Goal: Task Accomplishment & Management: Use online tool/utility

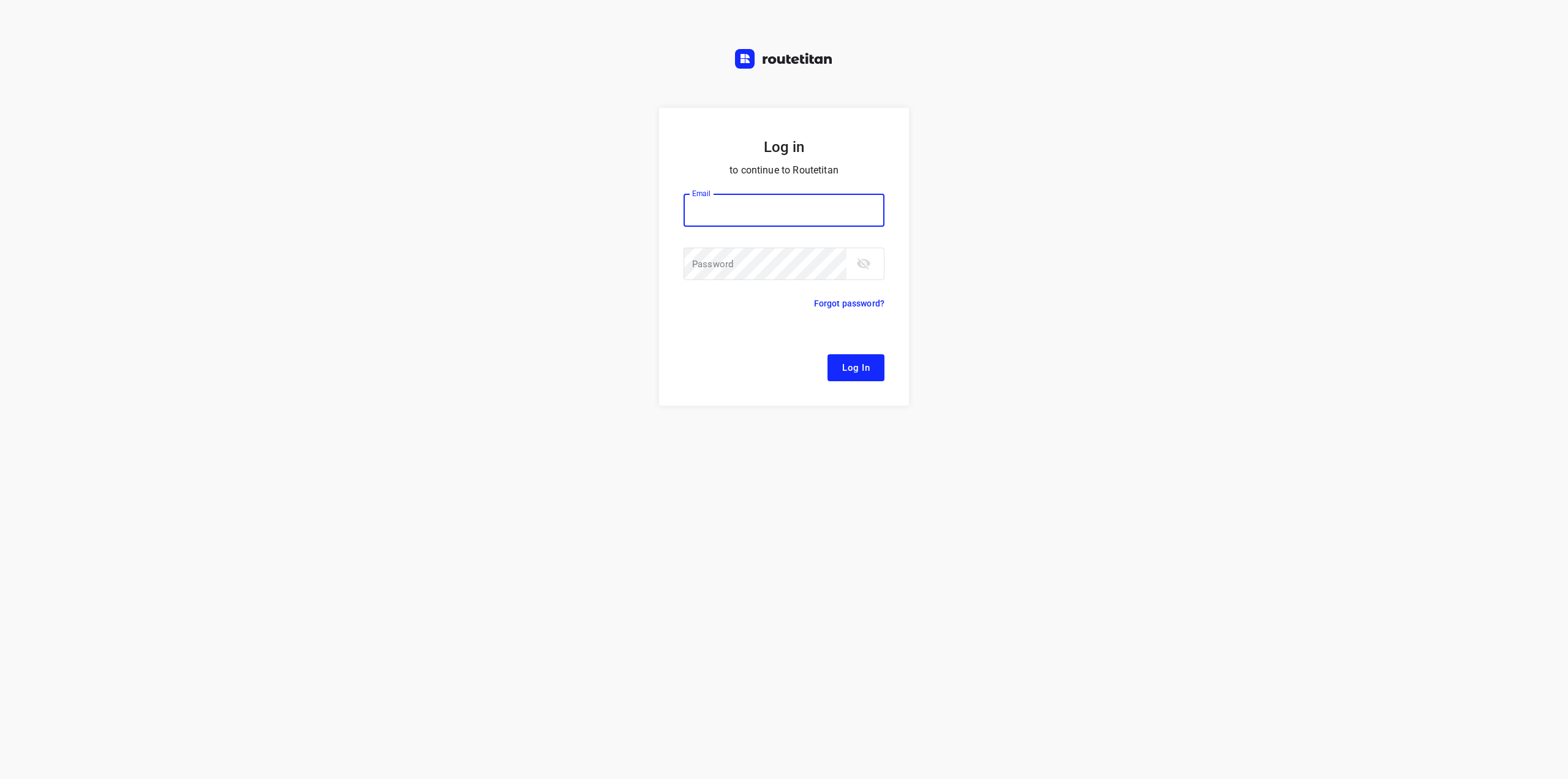
click at [0, 0] on div at bounding box center [0, 0] width 0 height 0
type input "[EMAIL_ADDRESS][DOMAIN_NAME]"
click at [870, 367] on button "Log In" at bounding box center [856, 368] width 57 height 27
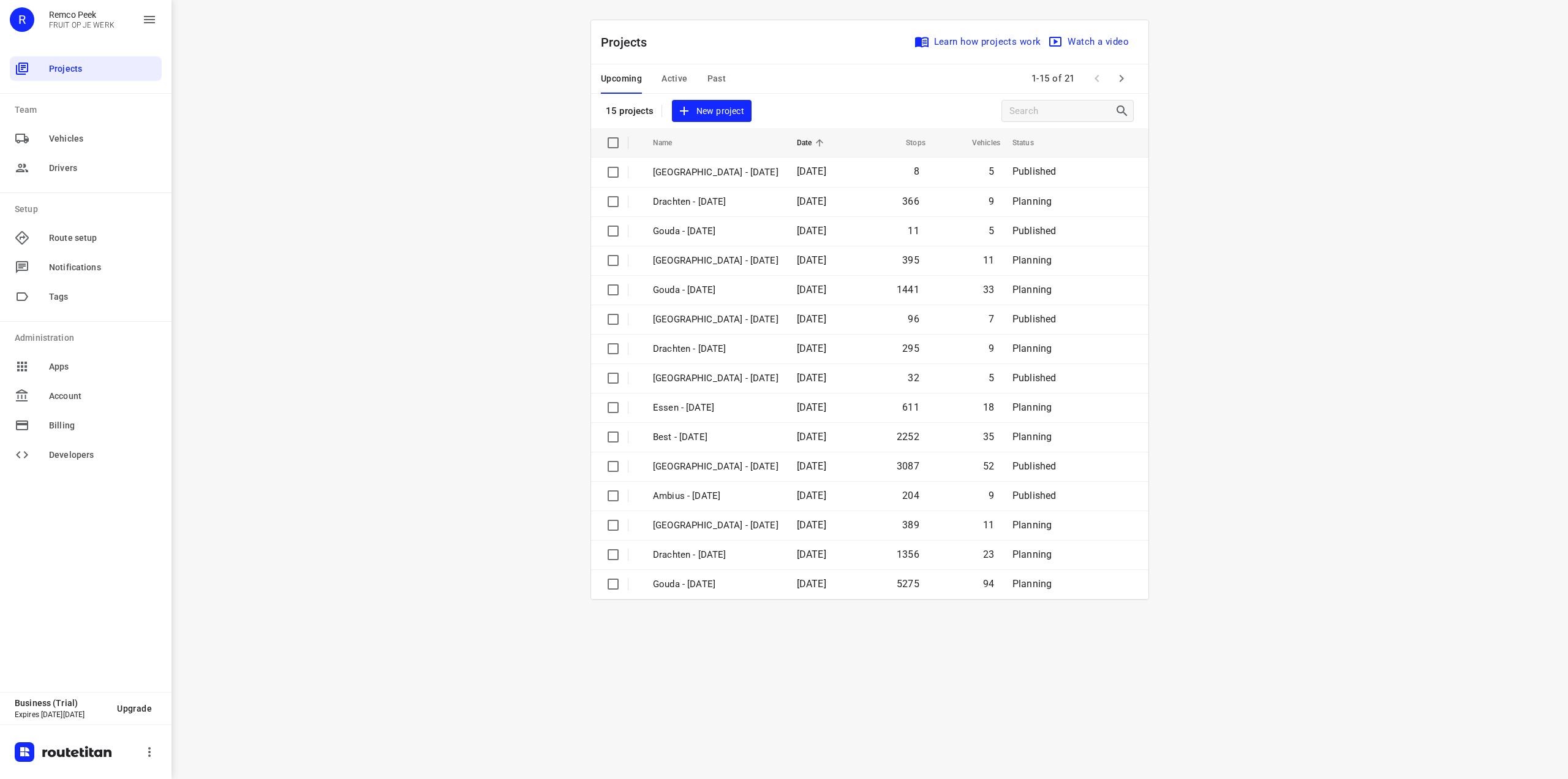
click at [0, 778] on div at bounding box center [0, 779] width 0 height 0
click at [698, 408] on p "Essen - [DATE]" at bounding box center [716, 408] width 125 height 14
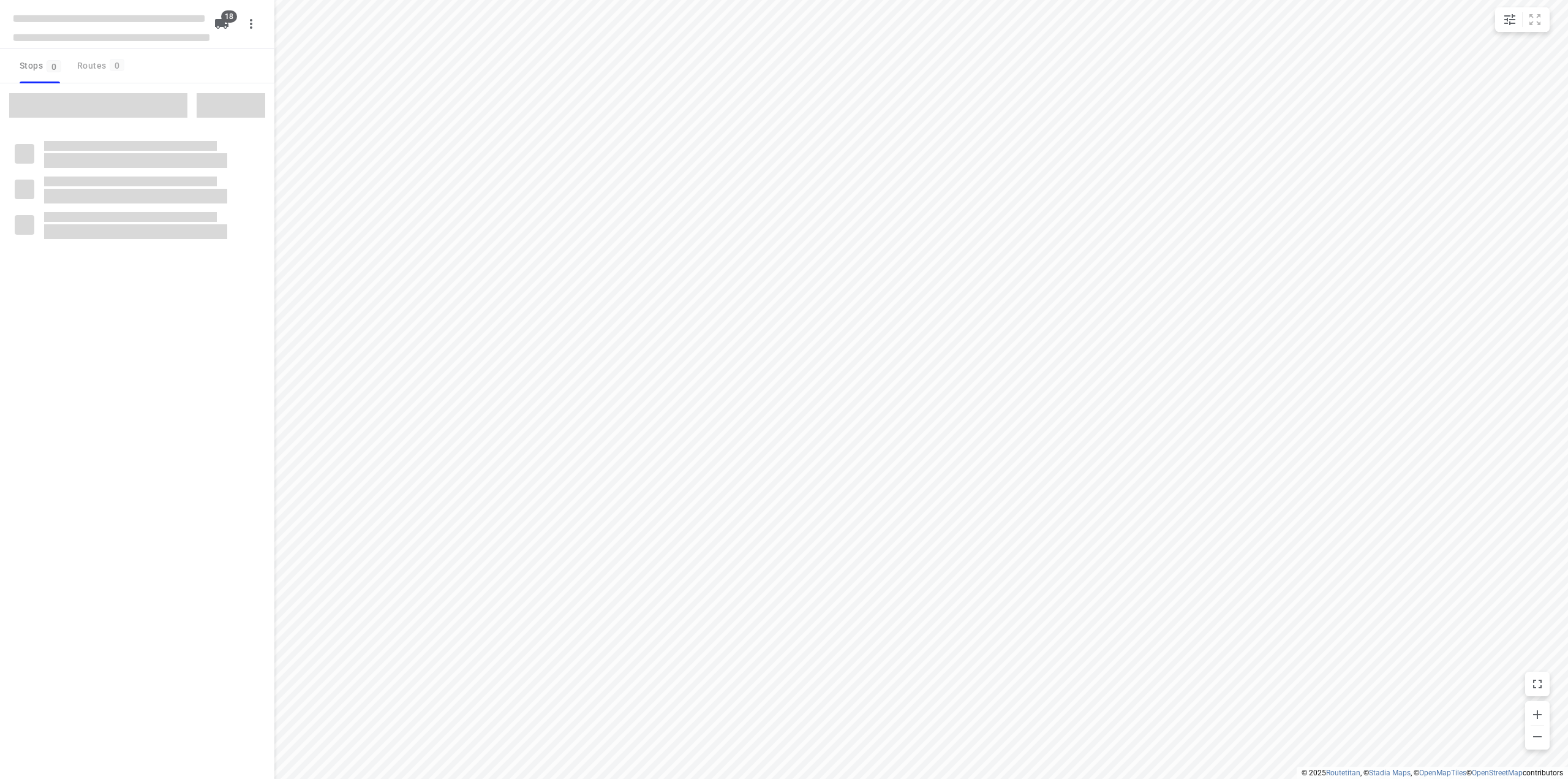
checkbox input "true"
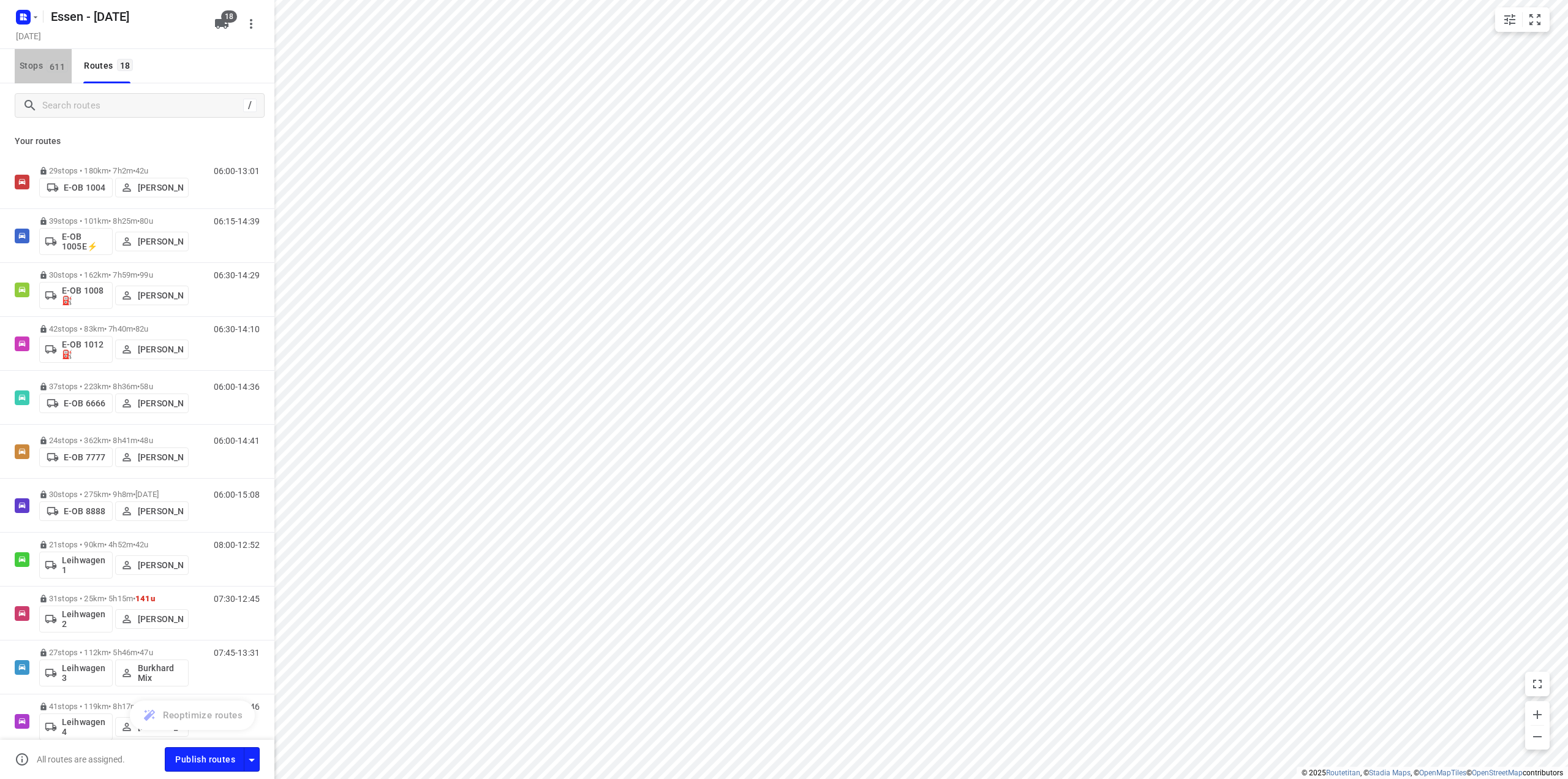
click at [36, 70] on span "Stops 611" at bounding box center [45, 65] width 52 height 15
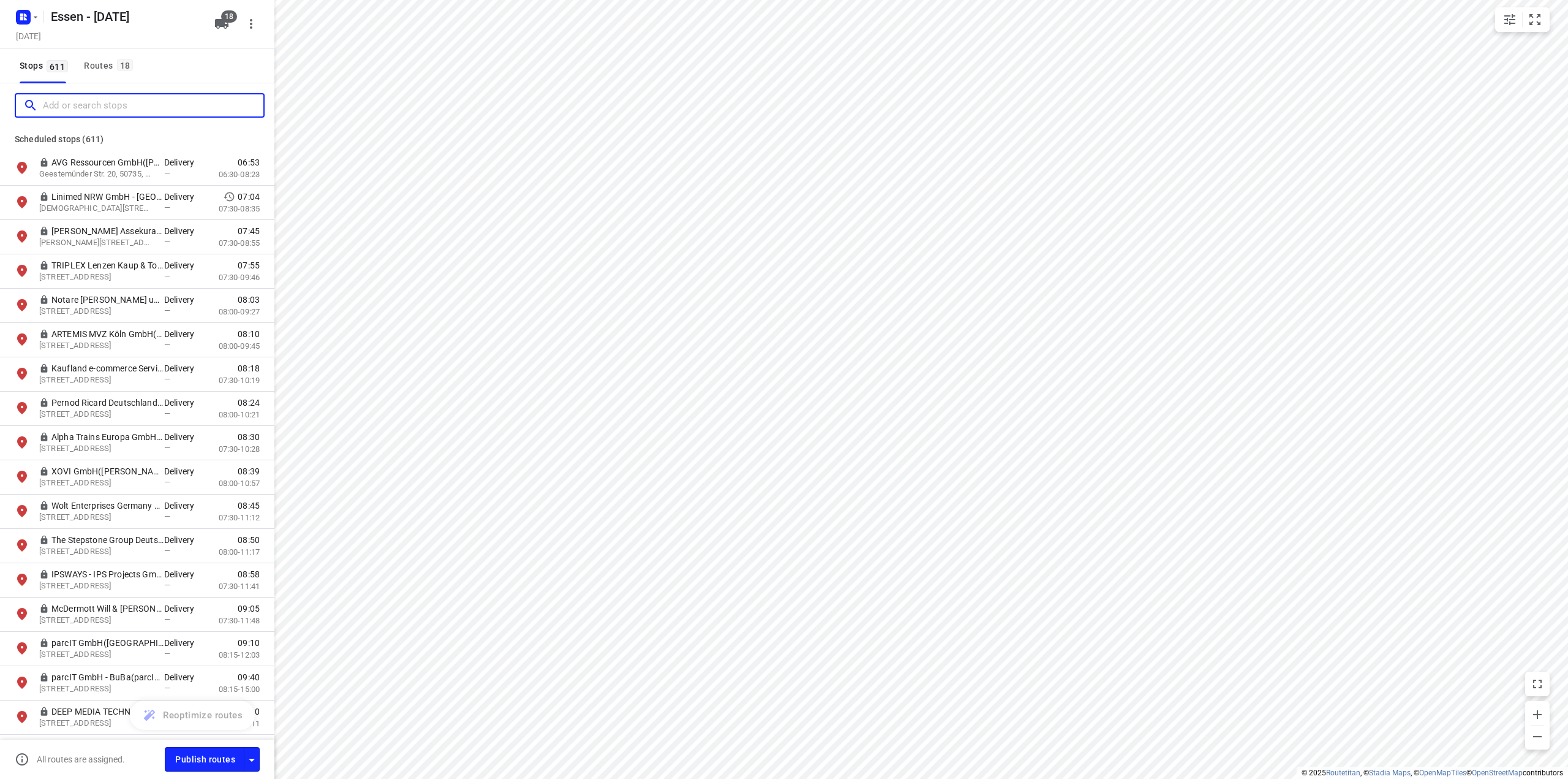
click at [83, 106] on input "Add or search stops" at bounding box center [153, 105] width 221 height 19
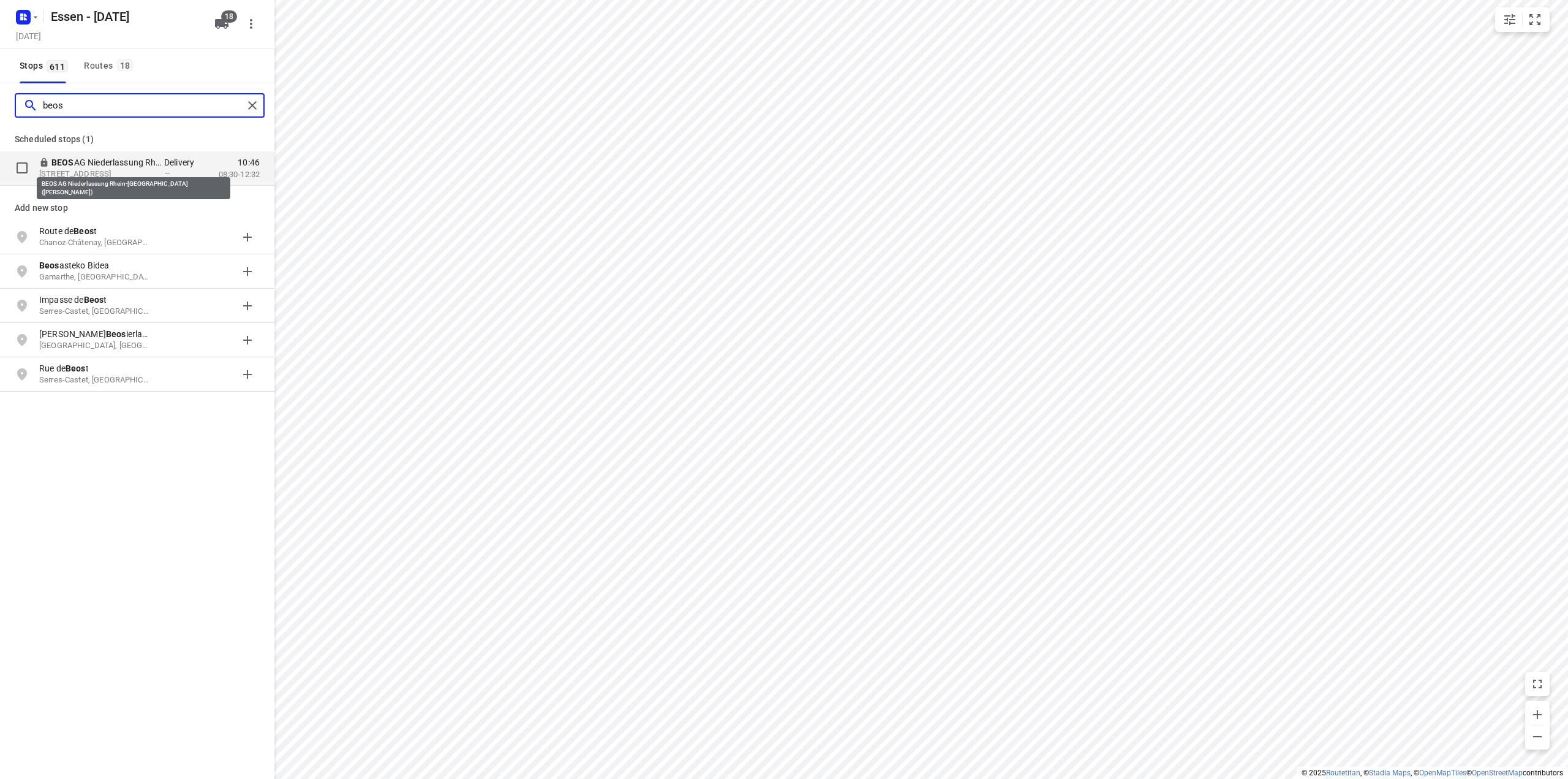
type input "beos"
click at [117, 167] on p "BEOS AG Niederlassung Rhein-[GEOGRAPHIC_DATA]([PERSON_NAME])" at bounding box center [107, 162] width 112 height 12
